Goal: Check status: Check status

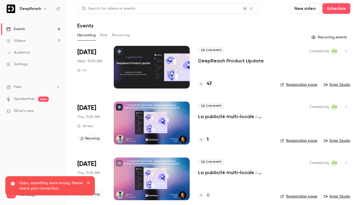
click at [246, 59] on p "DeepReach Product Update" at bounding box center [231, 61] width 66 height 6
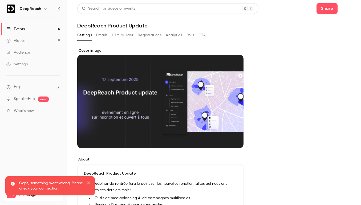
click at [145, 35] on button "Registrations" at bounding box center [150, 35] width 24 height 9
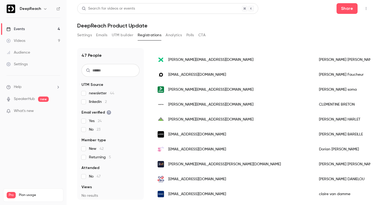
scroll to position [353, 0]
